Goal: Information Seeking & Learning: Check status

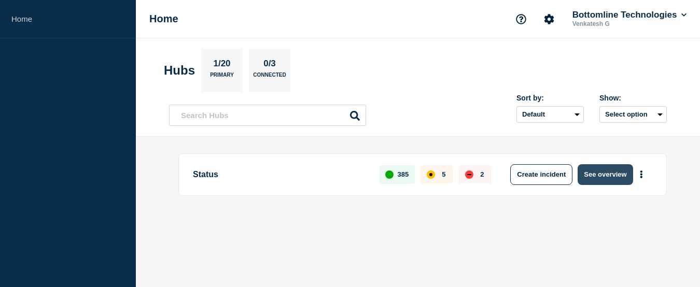
click at [610, 177] on button "See overview" at bounding box center [605, 174] width 55 height 21
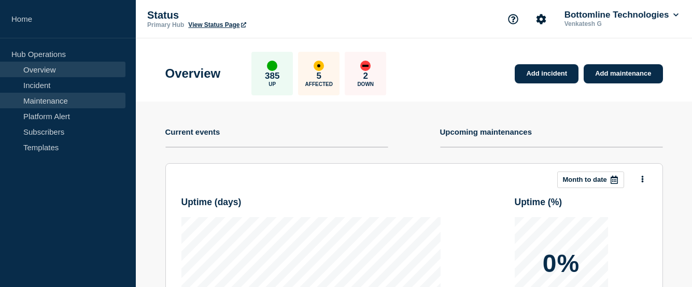
click at [52, 103] on link "Maintenance" at bounding box center [63, 101] width 126 height 16
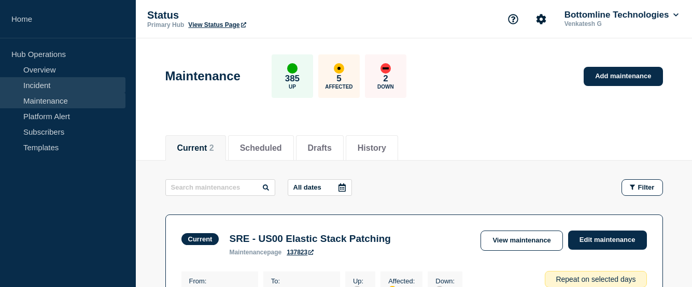
click at [43, 87] on link "Incident" at bounding box center [63, 85] width 126 height 16
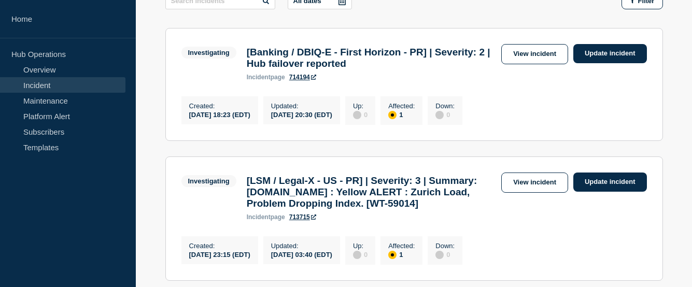
scroll to position [207, 0]
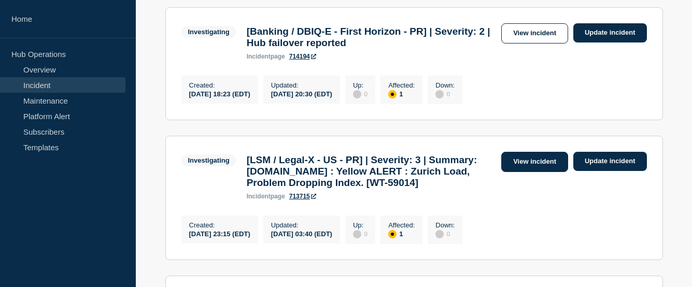
click at [537, 167] on link "View incident" at bounding box center [535, 162] width 67 height 20
